Goal: Transaction & Acquisition: Purchase product/service

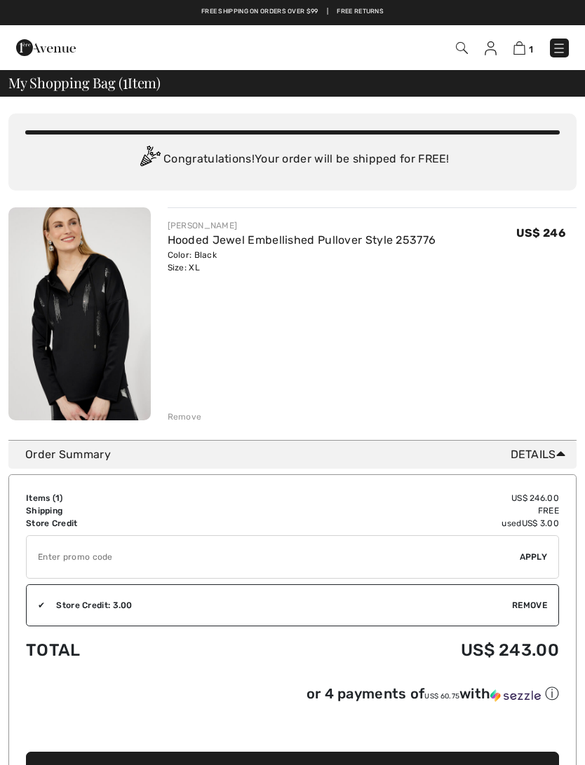
click at [97, 355] on img at bounding box center [79, 313] width 142 height 213
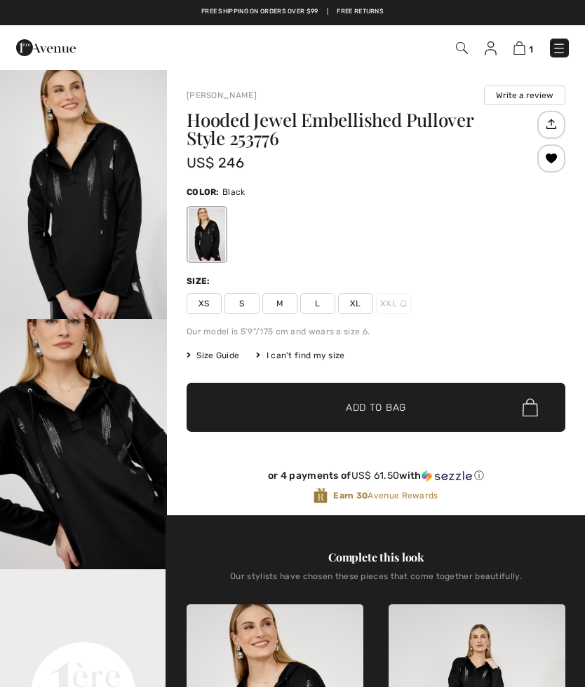
checkbox input "true"
click at [113, 234] on img "1 / 4" at bounding box center [83, 194] width 167 height 250
